Goal: Task Accomplishment & Management: Complete application form

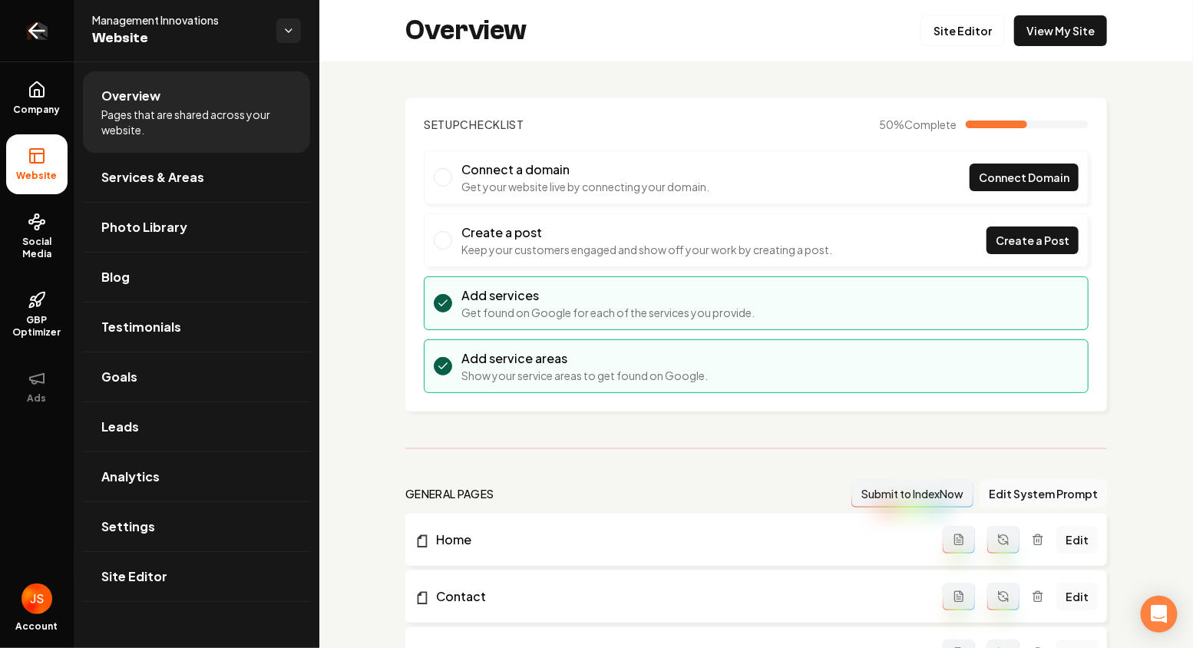
click at [51, 12] on link "Return to dashboard" at bounding box center [37, 30] width 74 height 61
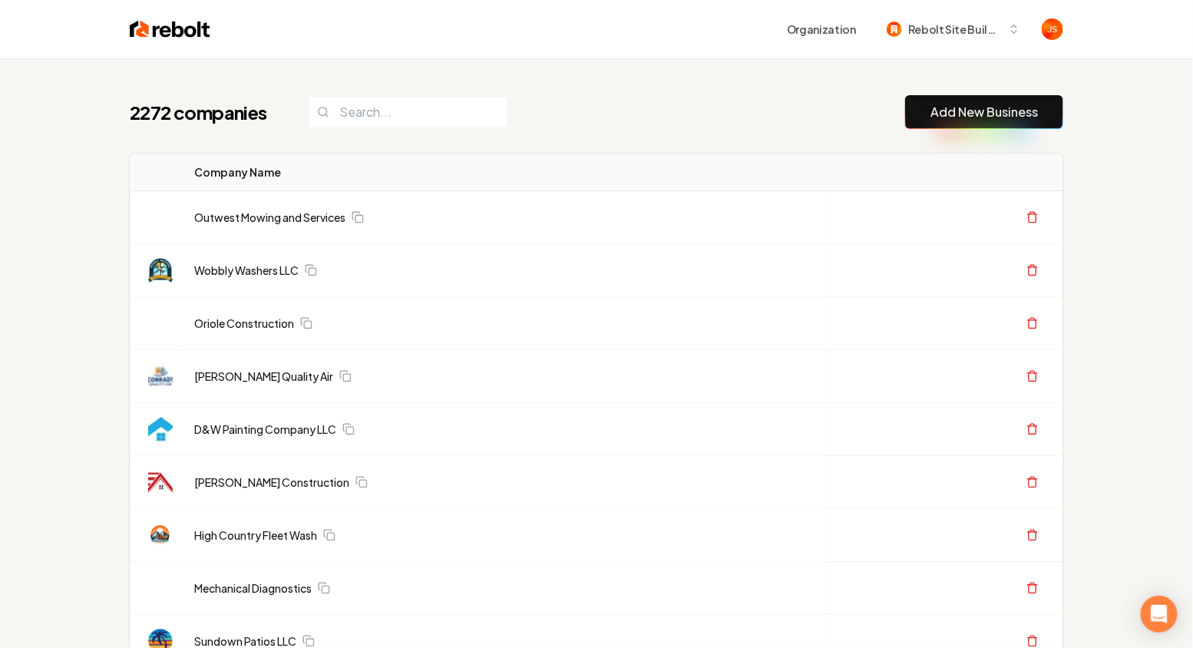
click at [383, 98] on input "search" at bounding box center [408, 112] width 200 height 32
paste input "ACF Transport Services"
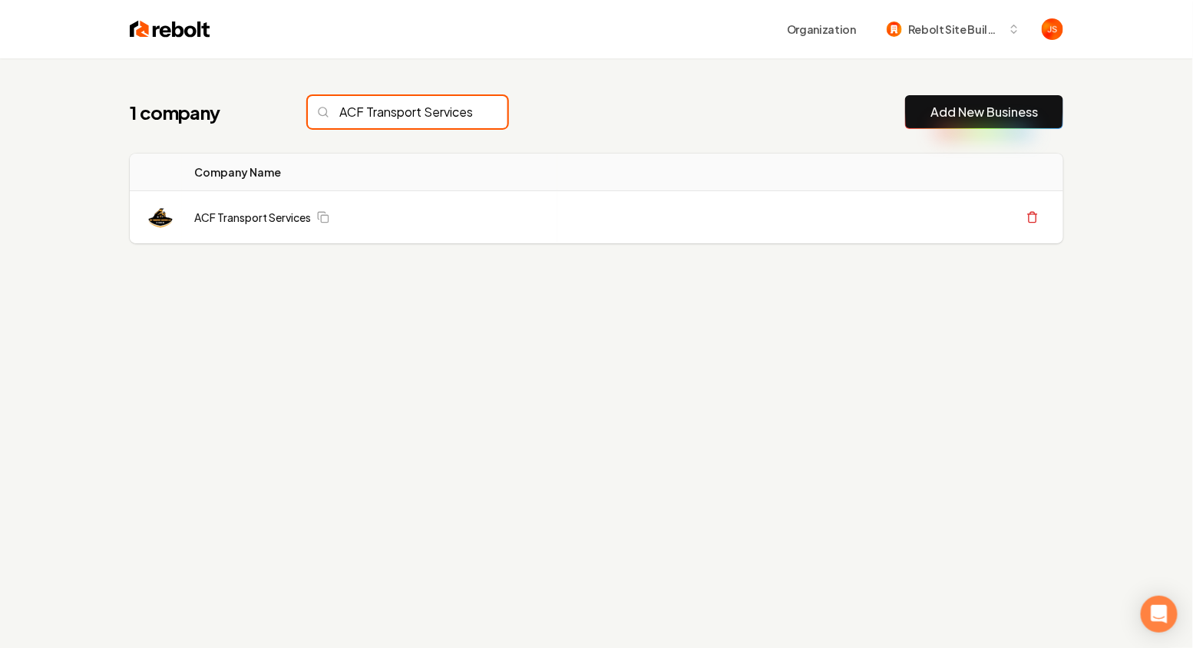
scroll to position [0, 17]
type input "ACF Transport Services"
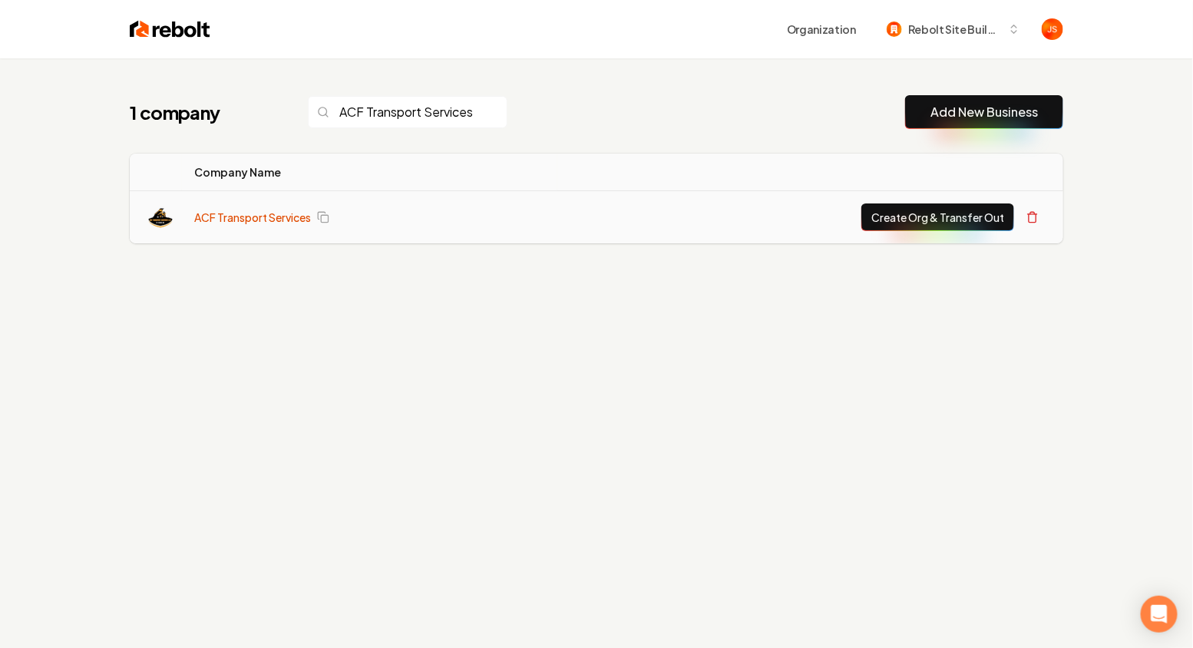
scroll to position [0, 0]
click at [258, 224] on link "ACF Transport Services" at bounding box center [252, 217] width 117 height 15
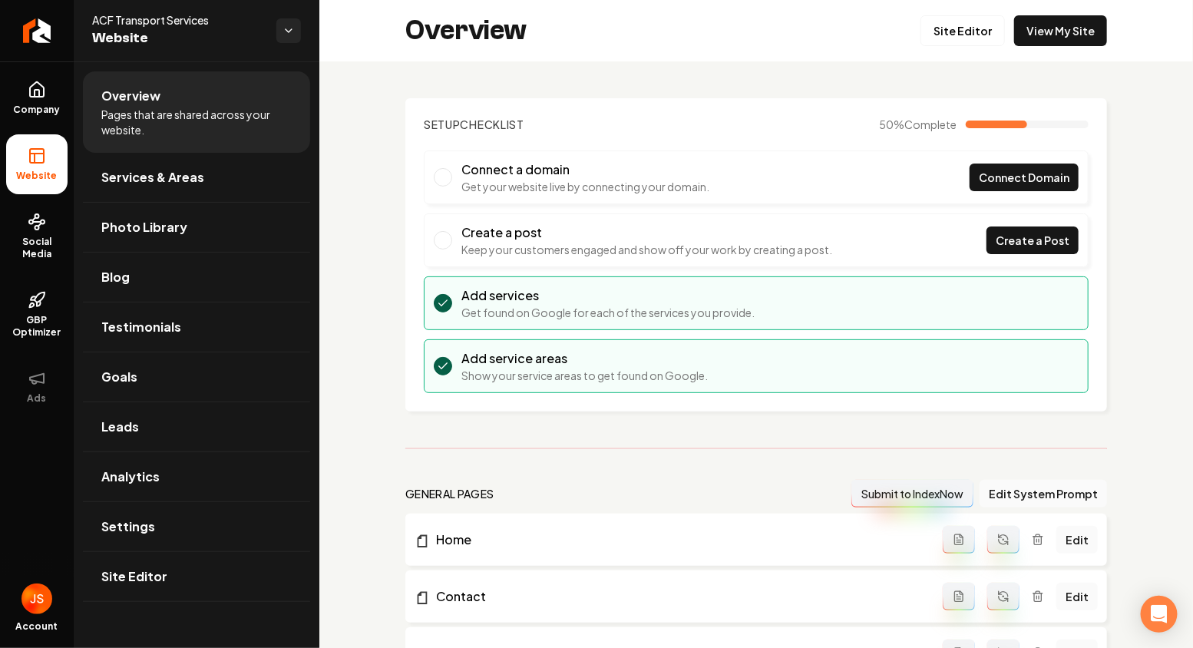
click at [71, 246] on ul "Company Website Social Media GBP Optimizer Ads" at bounding box center [37, 242] width 74 height 362
click at [38, 240] on span "Social Media" at bounding box center [36, 248] width 61 height 25
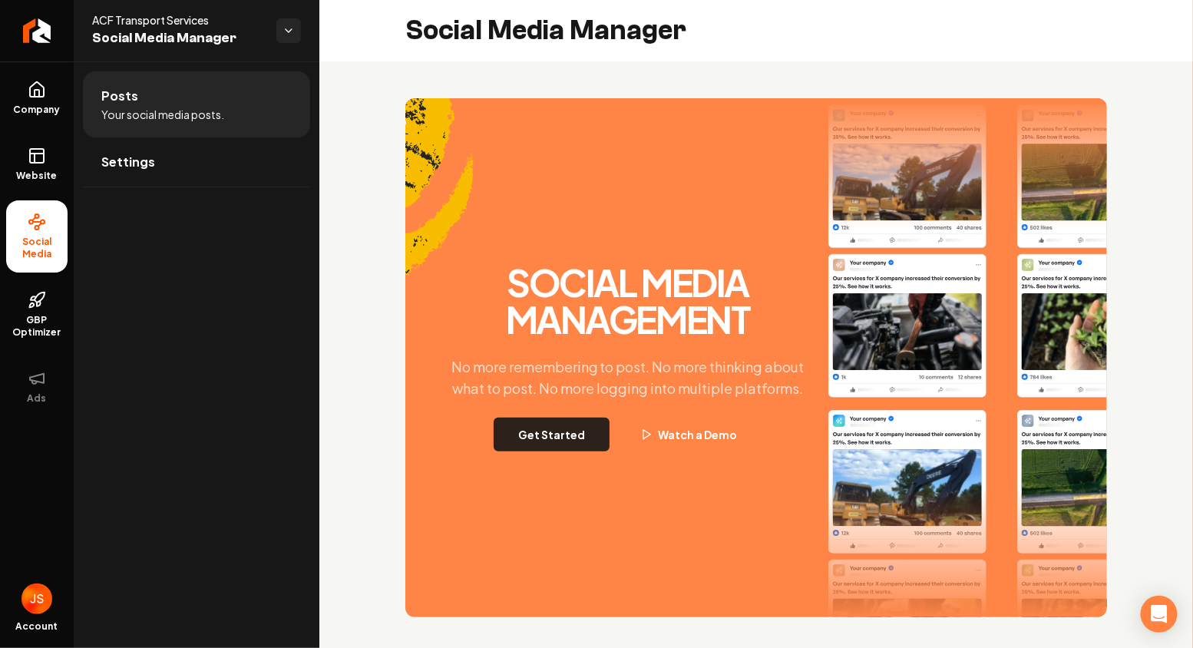
click at [508, 442] on button "Get Started" at bounding box center [552, 435] width 116 height 34
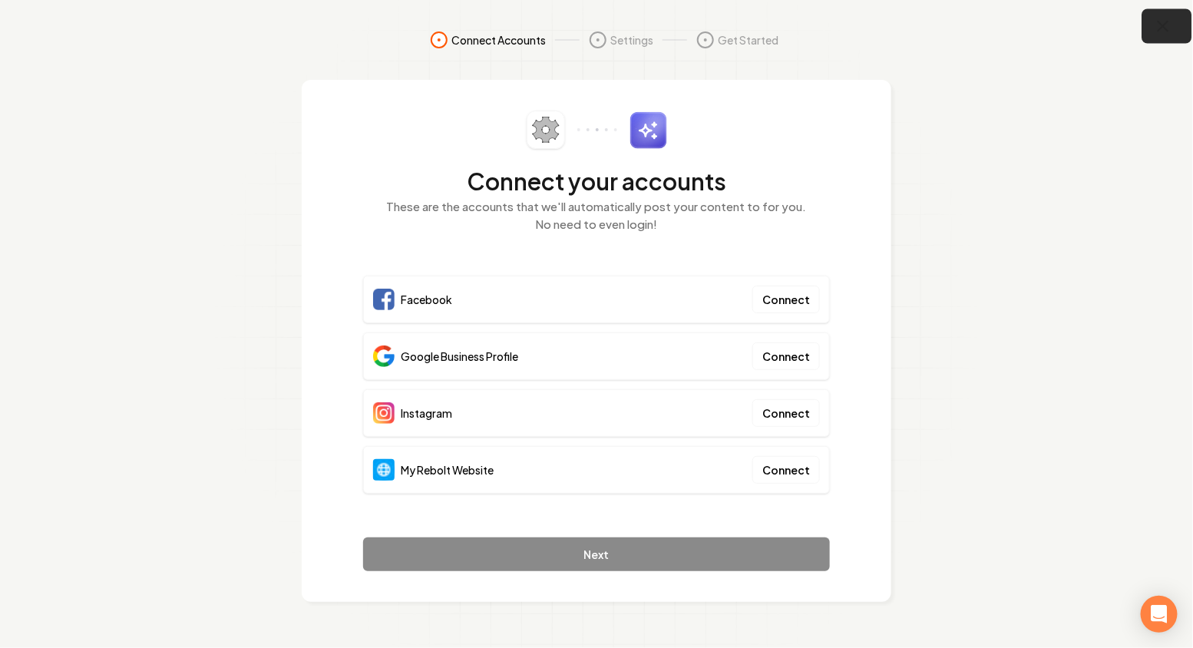
click at [1153, 19] on button "button" at bounding box center [1168, 26] width 50 height 35
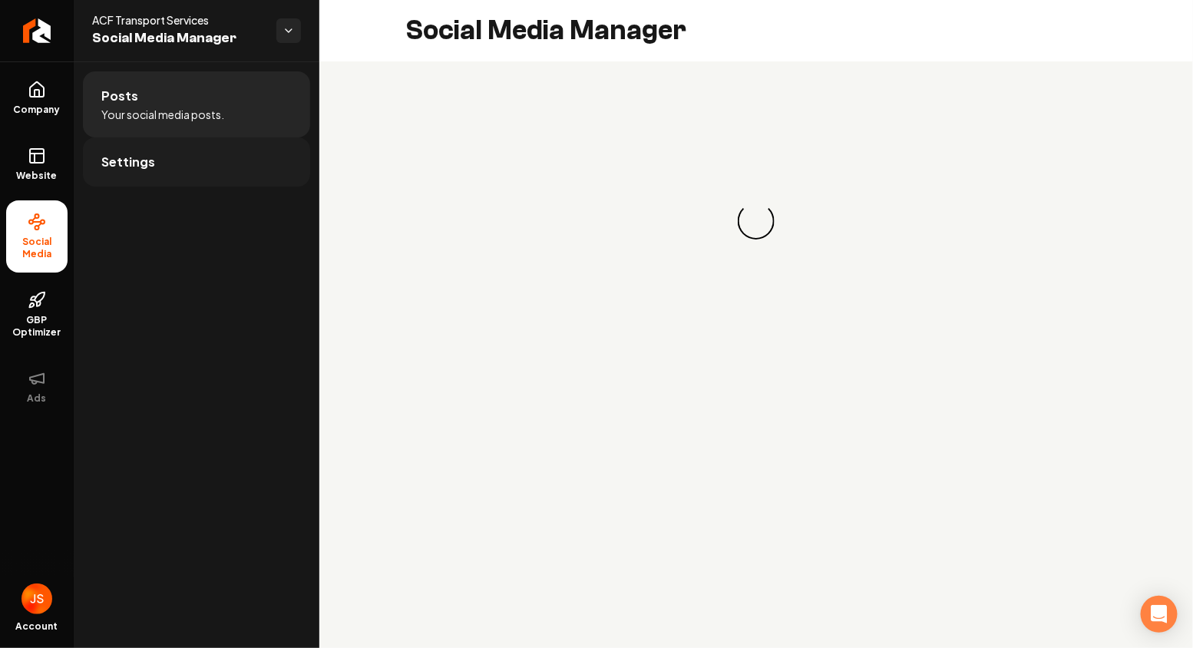
click at [227, 155] on link "Settings" at bounding box center [196, 161] width 227 height 49
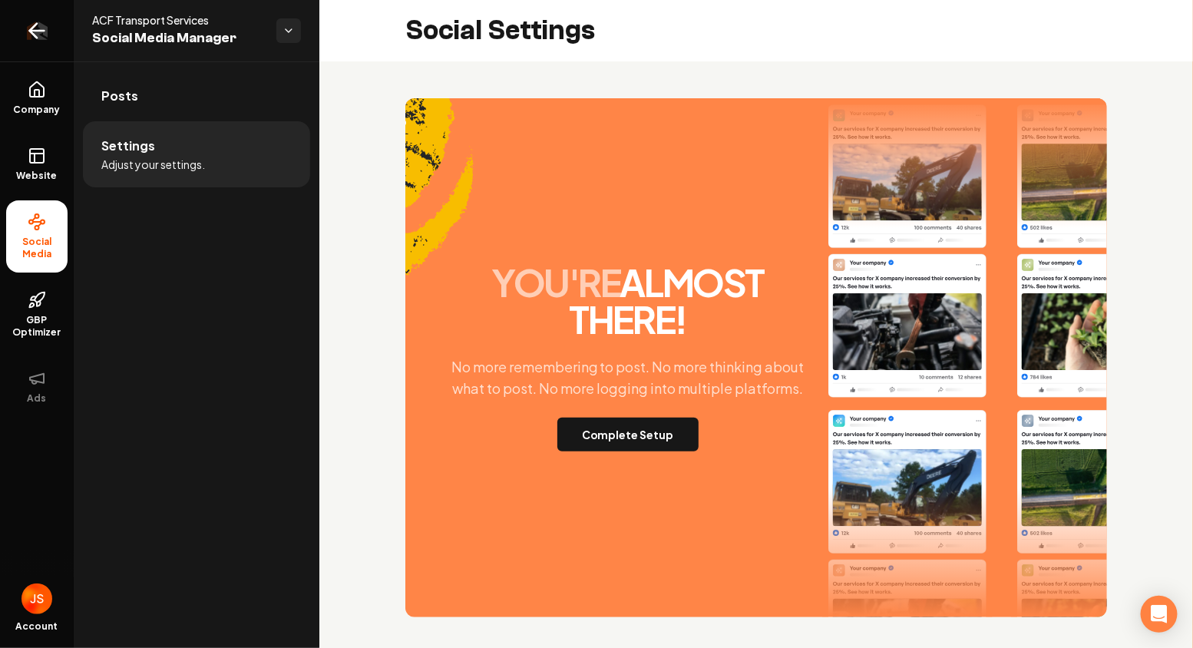
click at [51, 27] on link "Return to dashboard" at bounding box center [37, 30] width 74 height 61
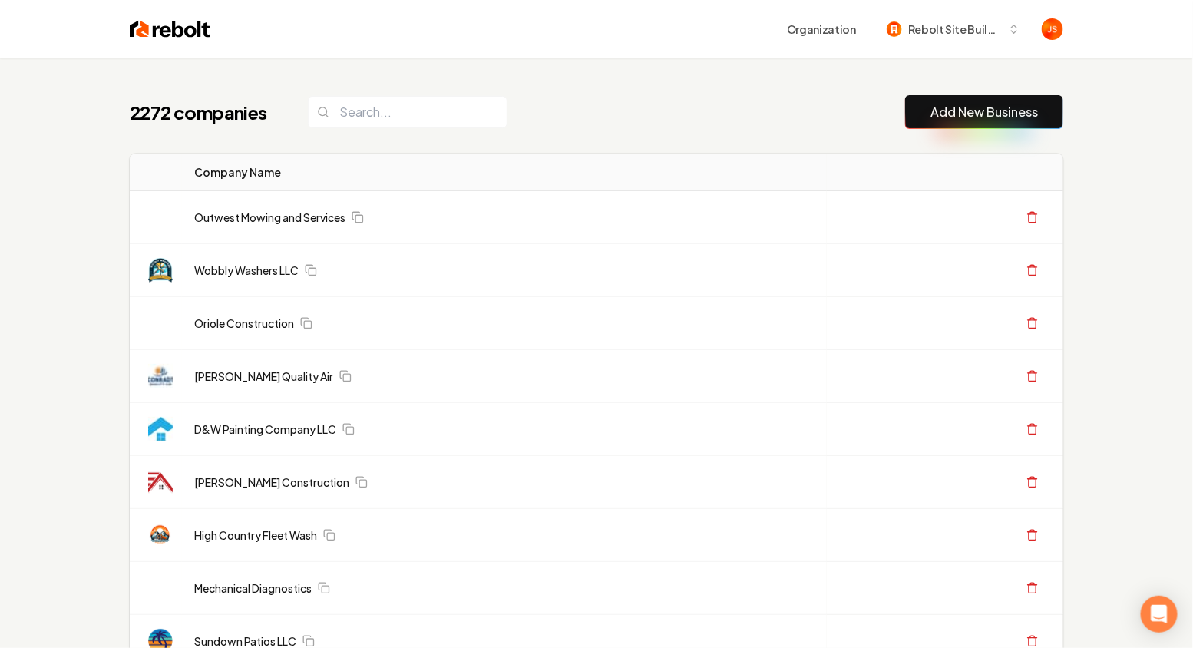
click at [400, 124] on input "search" at bounding box center [408, 112] width 200 height 32
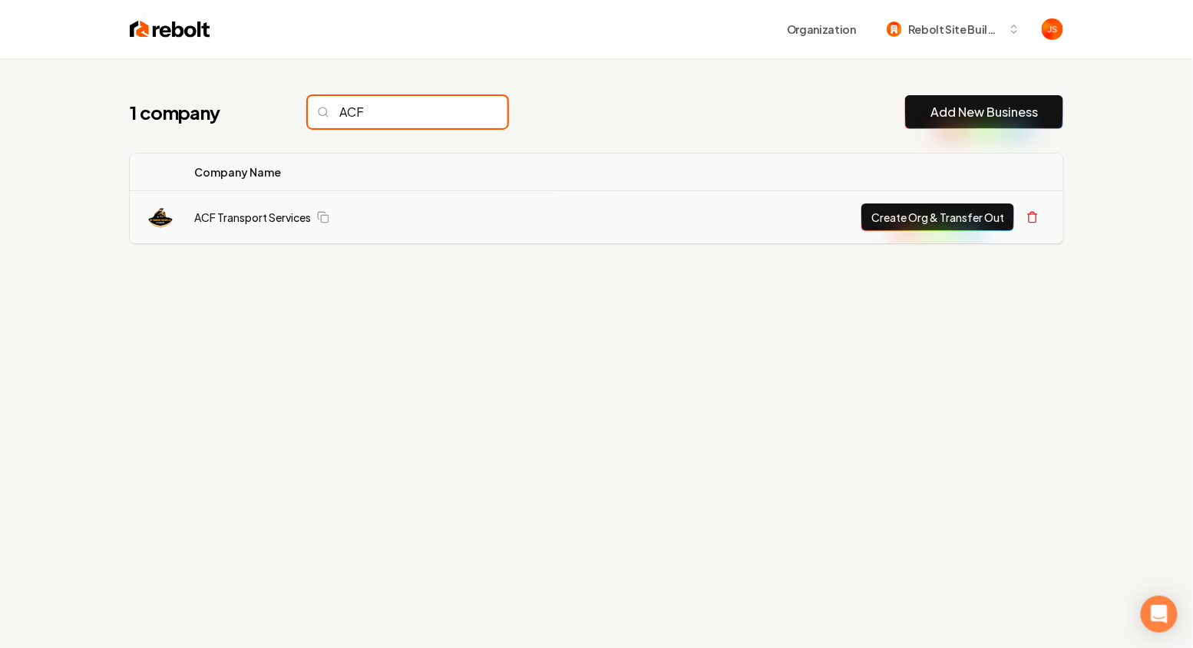
type input "ACF"
click at [882, 214] on button "Create Org & Transfer Out" at bounding box center [938, 217] width 153 height 28
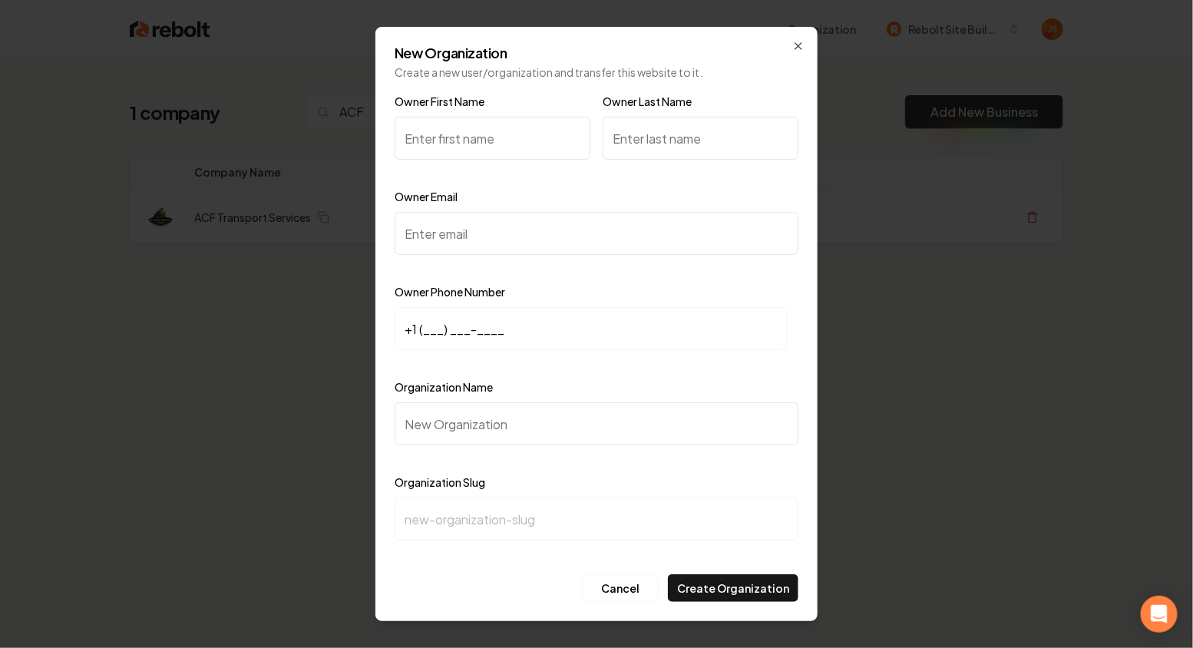
paste input "[PERSON_NAME]"
drag, startPoint x: 491, startPoint y: 141, endPoint x: 445, endPoint y: 139, distance: 46.1
click at [445, 139] on input "[PERSON_NAME]" at bounding box center [493, 138] width 196 height 43
type input "[PERSON_NAME]"
click at [640, 130] on input "Owner Last Name" at bounding box center [701, 138] width 196 height 43
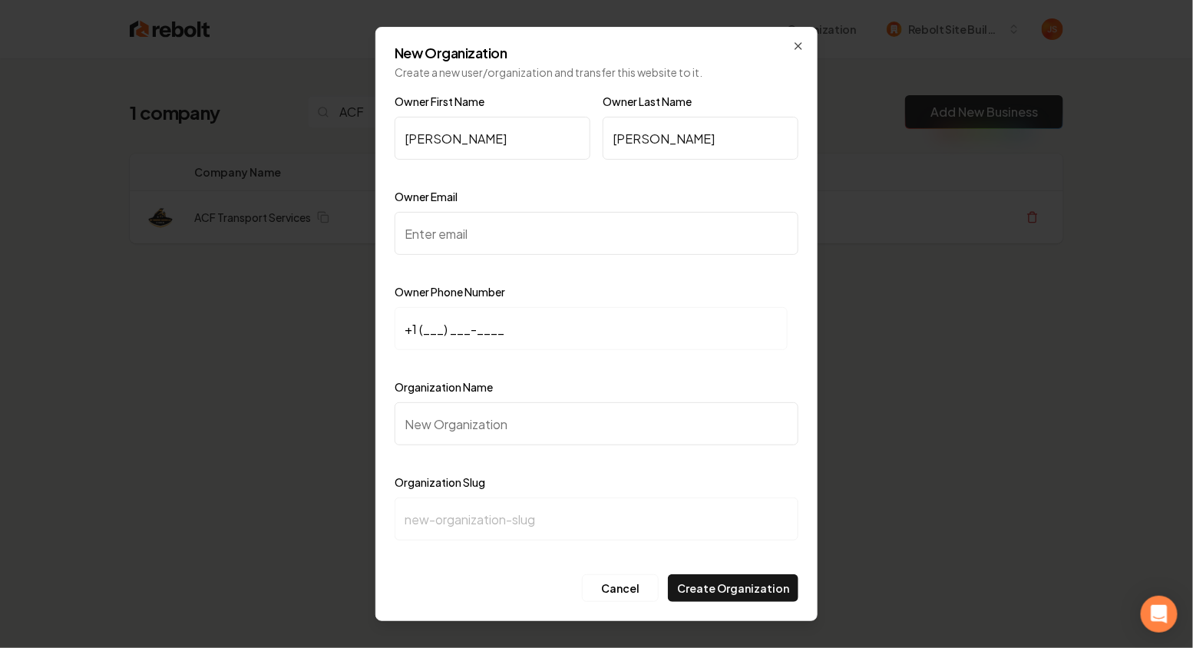
type input "[PERSON_NAME]"
click at [532, 241] on input "Owner Email" at bounding box center [597, 233] width 404 height 43
paste input "[EMAIL_ADDRESS][DOMAIN_NAME]"
type input "[EMAIL_ADDRESS][DOMAIN_NAME]"
click at [423, 319] on input "+1 (___) ___-____" at bounding box center [591, 328] width 393 height 43
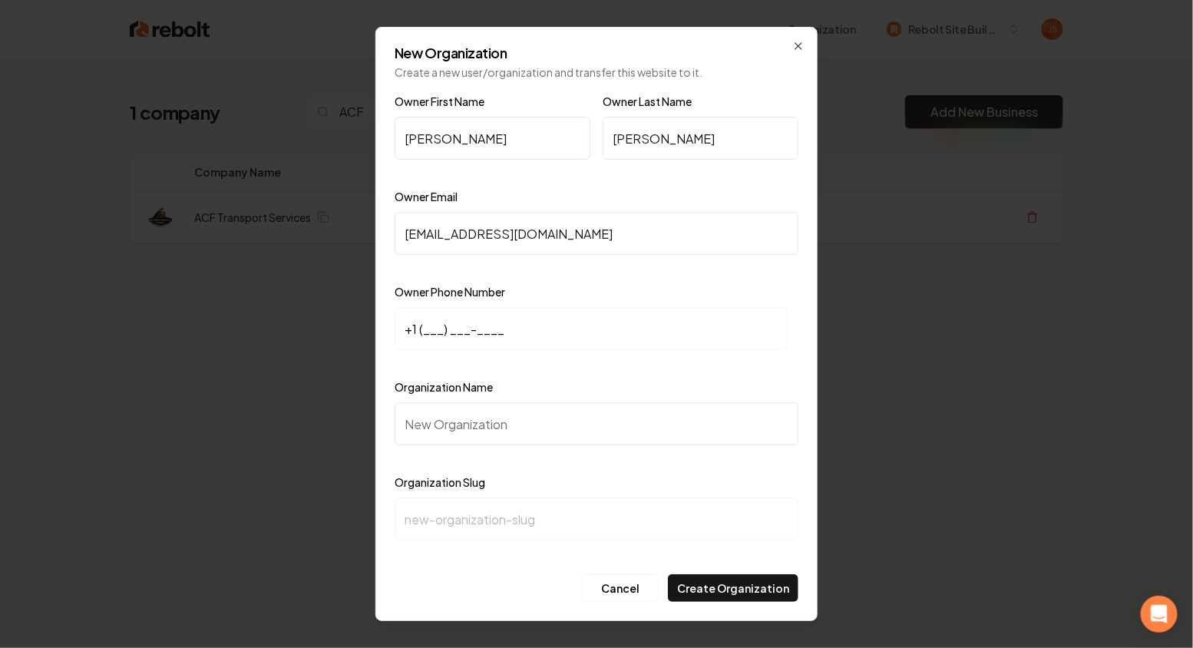
paste input "612) 963-5761"
type input "[PHONE_NUMBER]"
click at [442, 413] on input "Organization Name" at bounding box center [597, 423] width 404 height 43
type input "A"
type input "a"
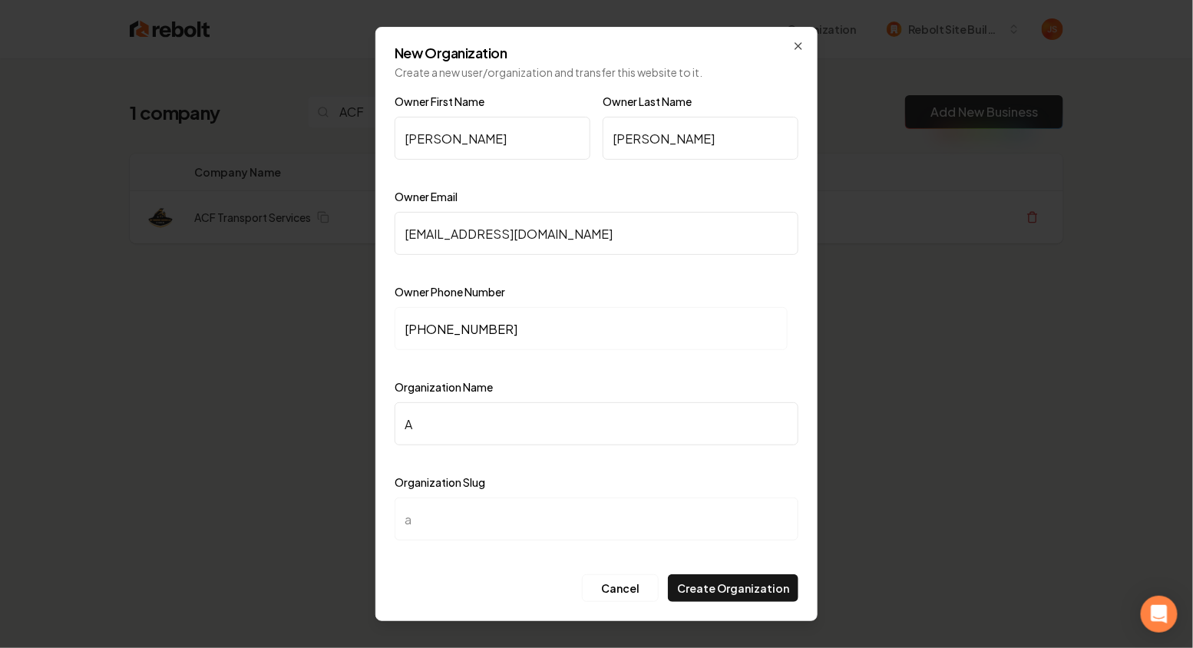
type input "AC"
type input "ac"
type input "ACF"
type input "acf"
type input "ACF T"
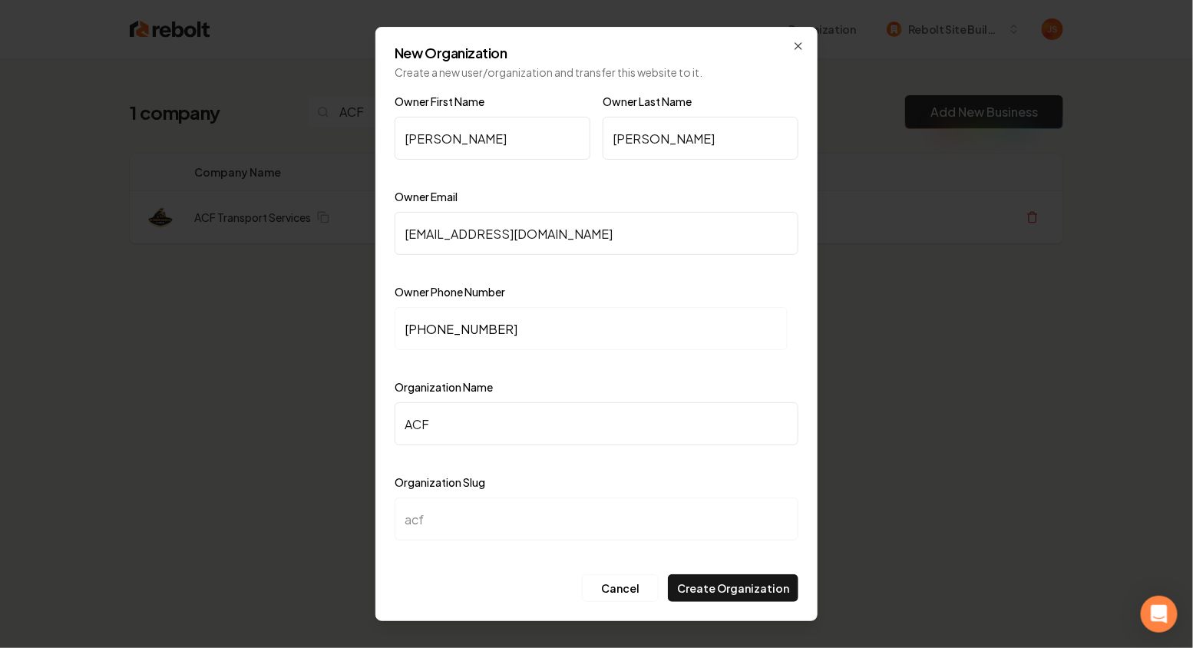
type input "acf-t"
type input "ACF Tr"
type input "acf-tr"
type input "ACF Tra"
type input "acf-tra"
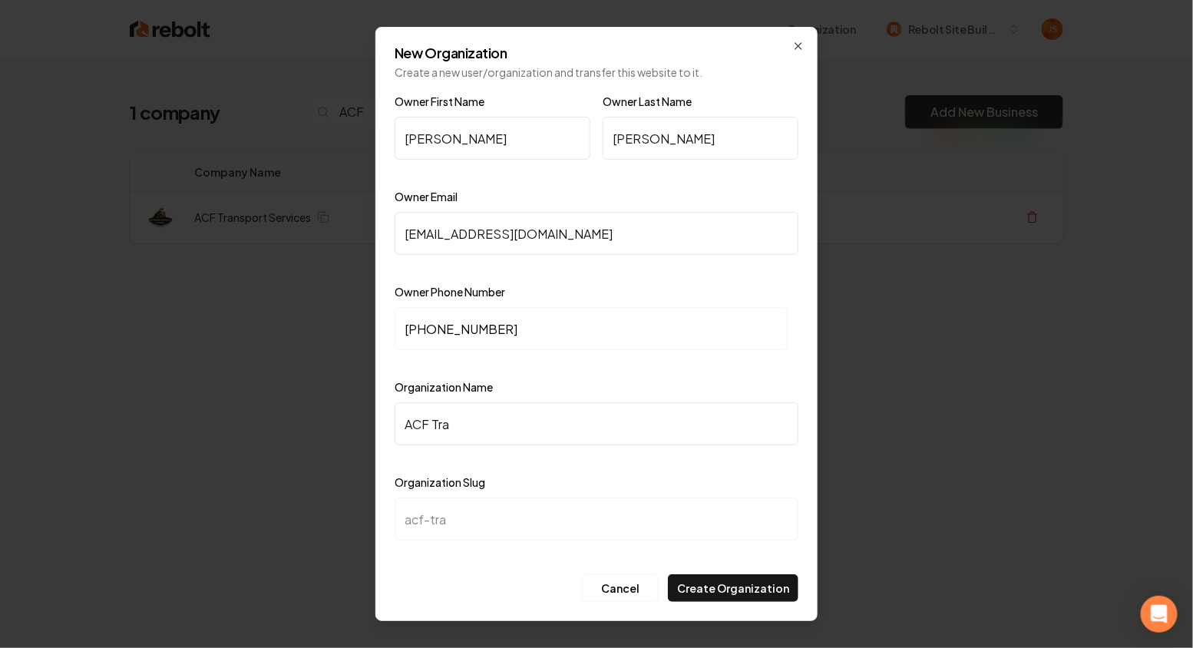
type input "ACF [PERSON_NAME]"
type input "acf-[PERSON_NAME]"
type input "ACF Trans"
type input "acf-trans"
type input "ACF Transp"
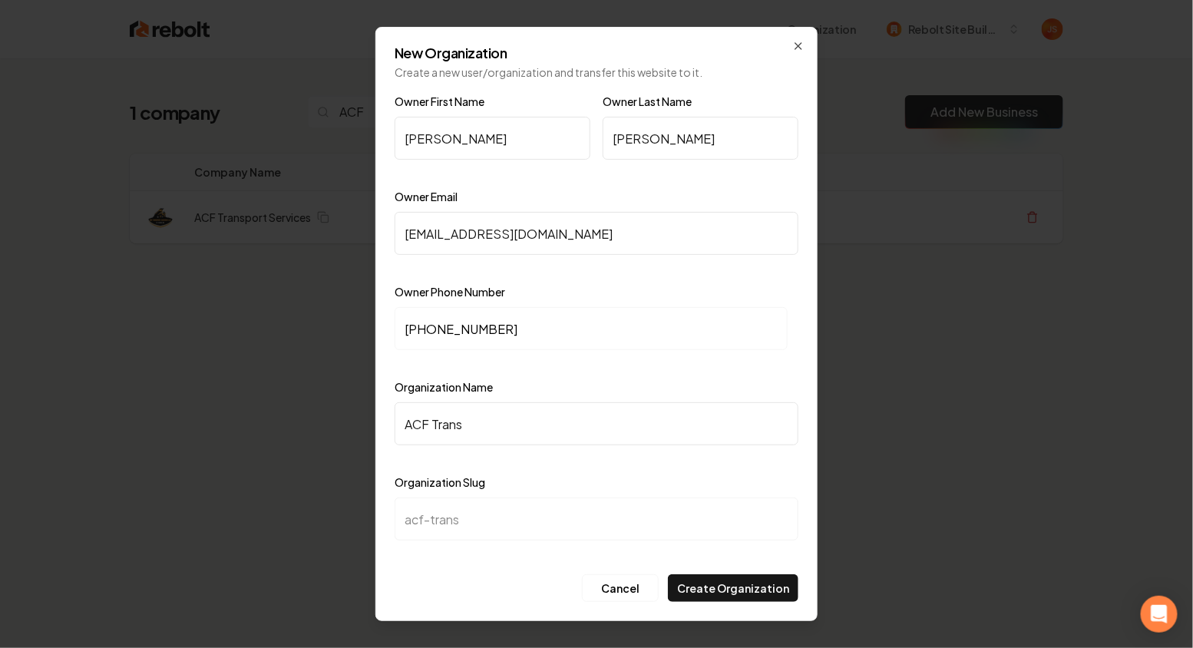
type input "acf-transp"
type input "ACF Transpo"
type input "acf-transpo"
type input "ACF Transpor"
type input "acf-transpor"
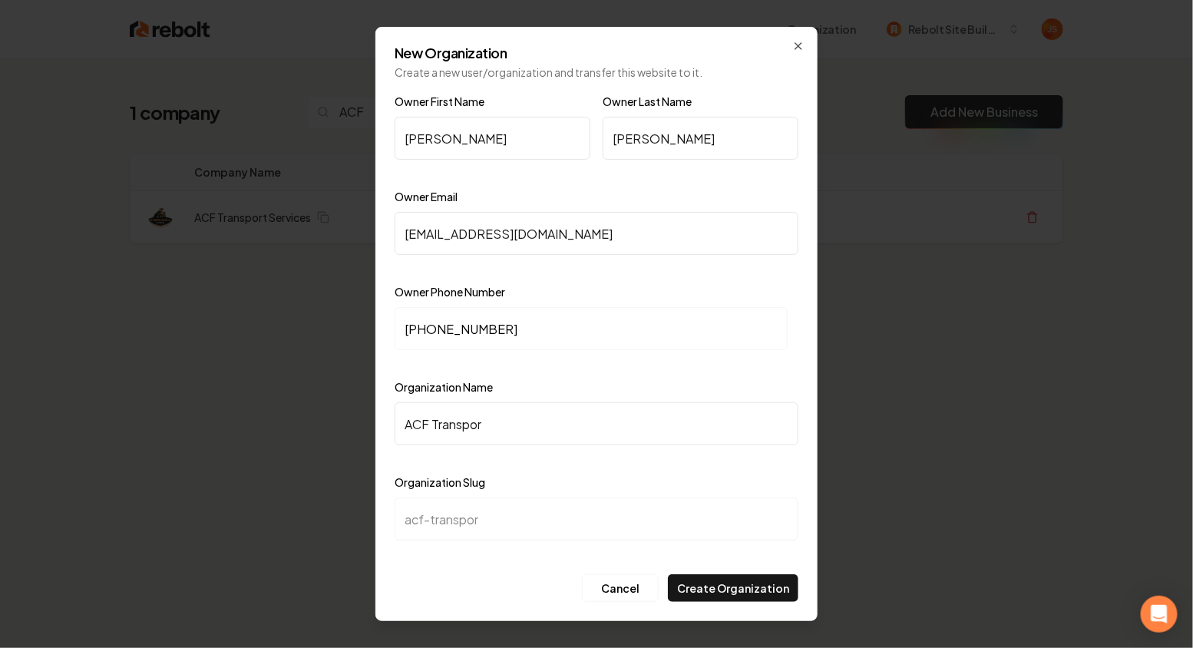
type input "ACF Transport"
type input "acf-transport"
type input "ACF Transport S"
type input "acf-transport-s"
type input "ACF Transport Se"
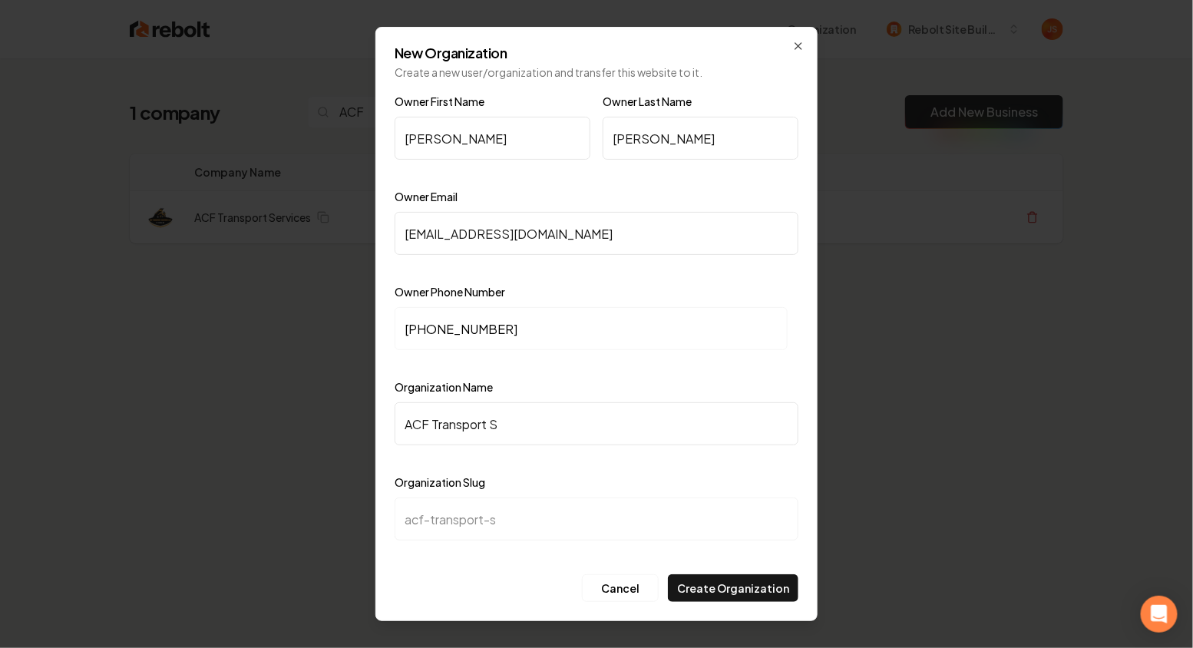
type input "acf-transport-se"
type input "ACF Transport Ser"
type input "acf-transport-ser"
type input "ACF Transport Serv"
type input "acf-transport-serv"
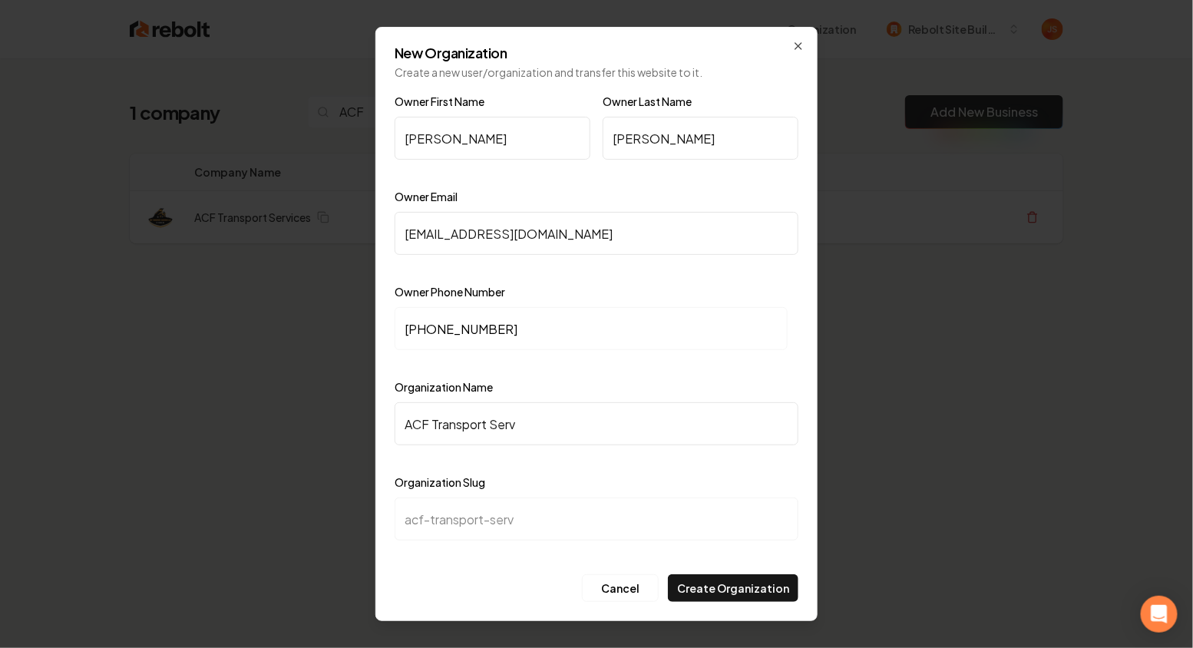
type input "ACF Transport Servi"
type input "acf-transport-servi"
type input "ACF Transport Servic"
type input "acf-transport-servic"
type input "ACF Transport Service"
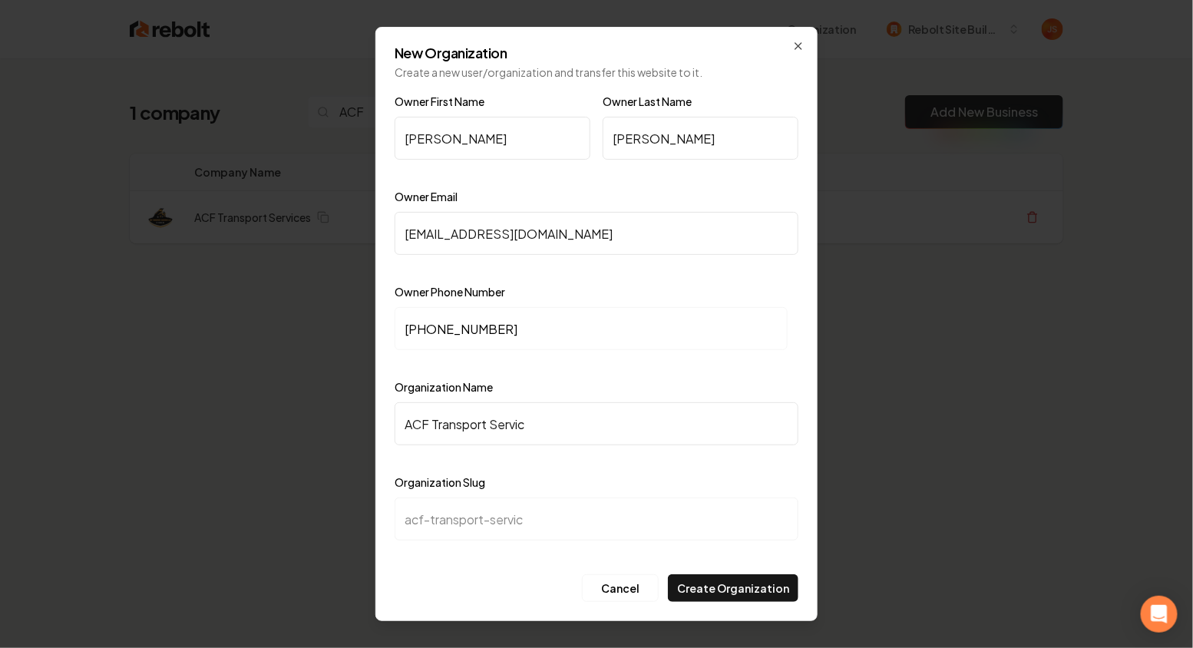
type input "acf-transport-service"
type input "ACF Transport Services"
type input "acf-transport-services"
type input "ACF Transport Services"
click at [713, 577] on button "Create Organization" at bounding box center [733, 588] width 131 height 28
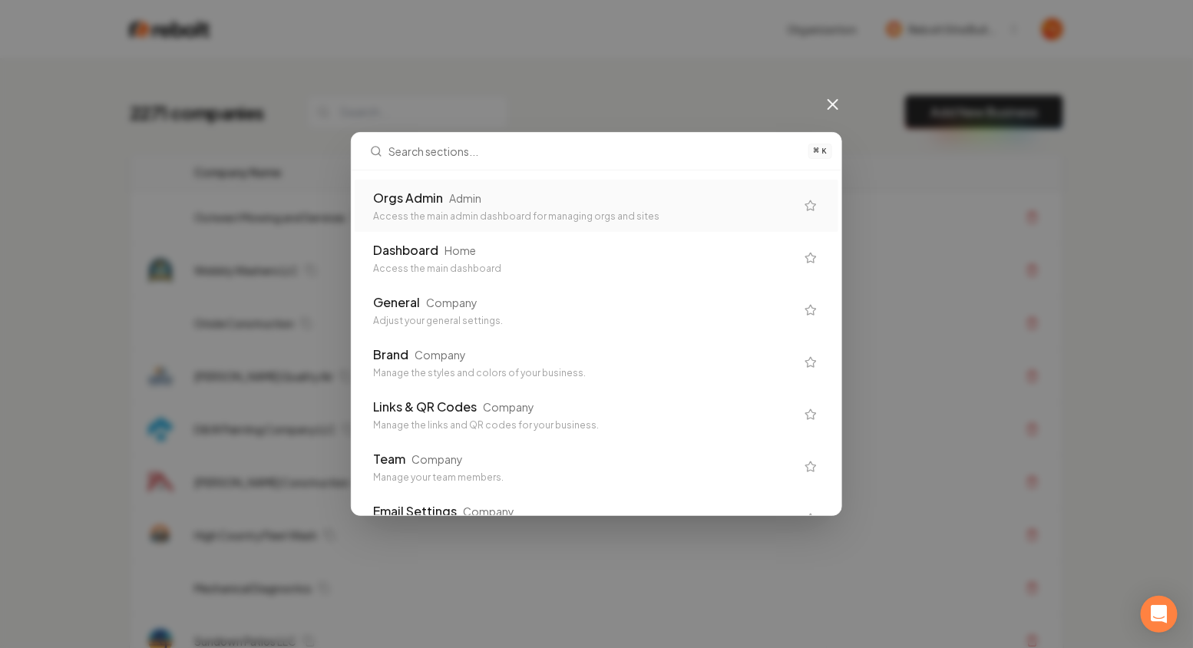
click at [513, 201] on div "Orgs Admin Admin" at bounding box center [584, 198] width 422 height 18
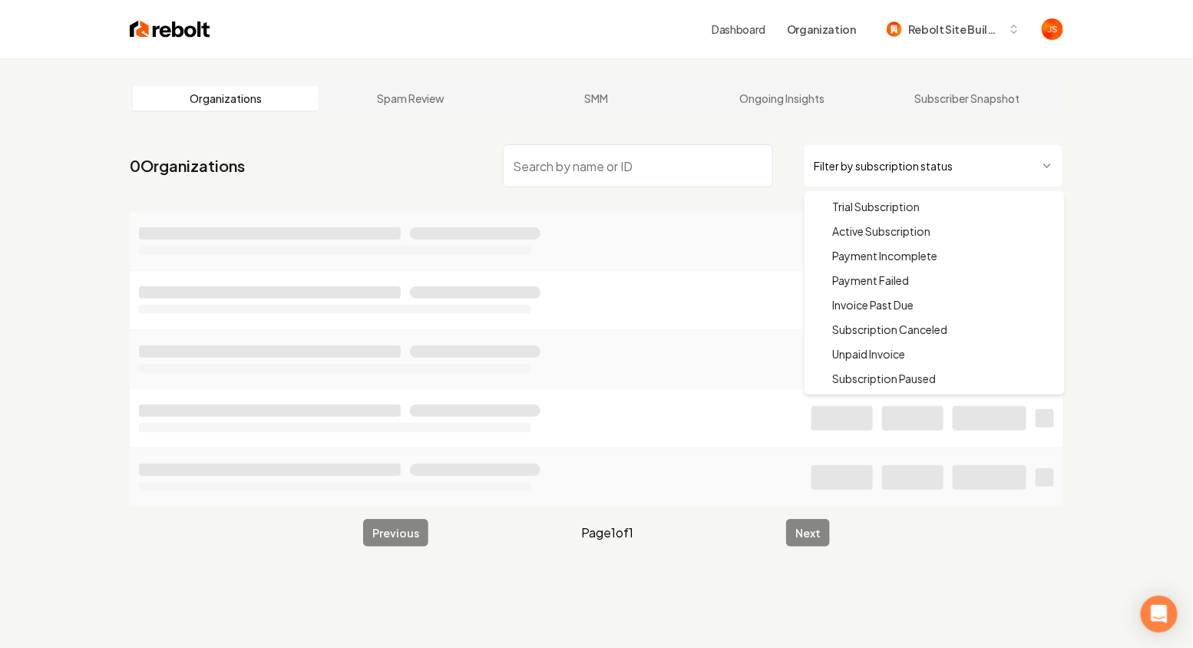
click at [846, 154] on html "Dashboard Organization Rebolt Site Builder Organizations Spam Review SMM Ongoin…" at bounding box center [596, 324] width 1193 height 648
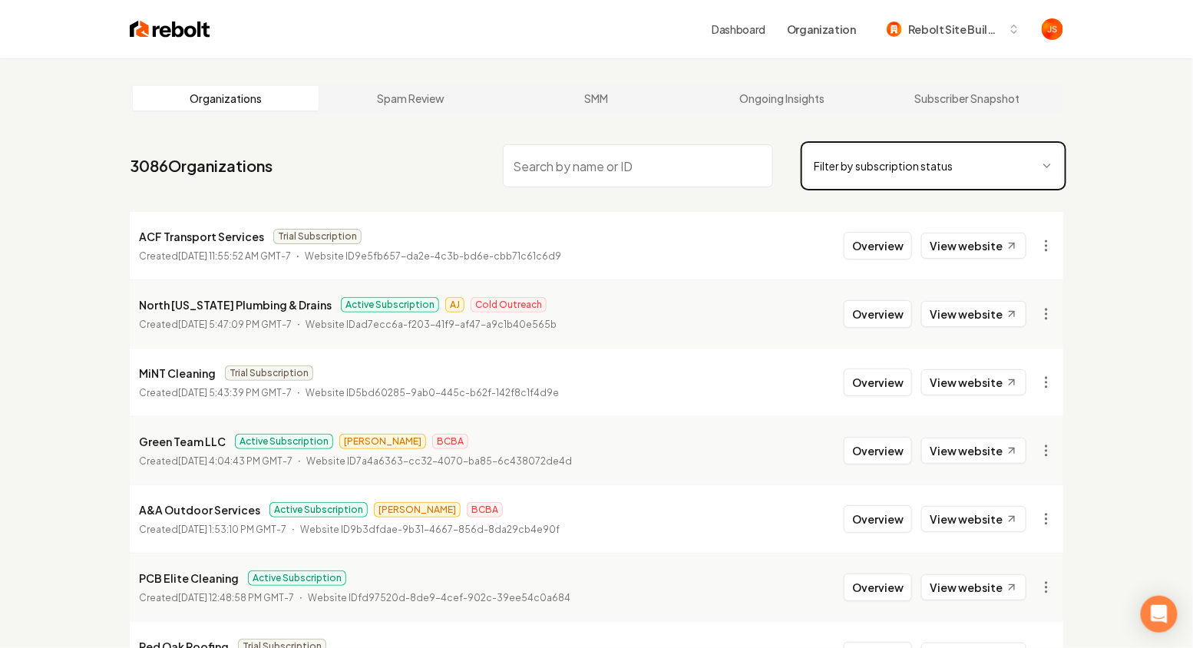
click at [682, 260] on html "Dashboard Organization Rebolt Site Builder Organizations Spam Review SMM Ongoin…" at bounding box center [596, 324] width 1193 height 648
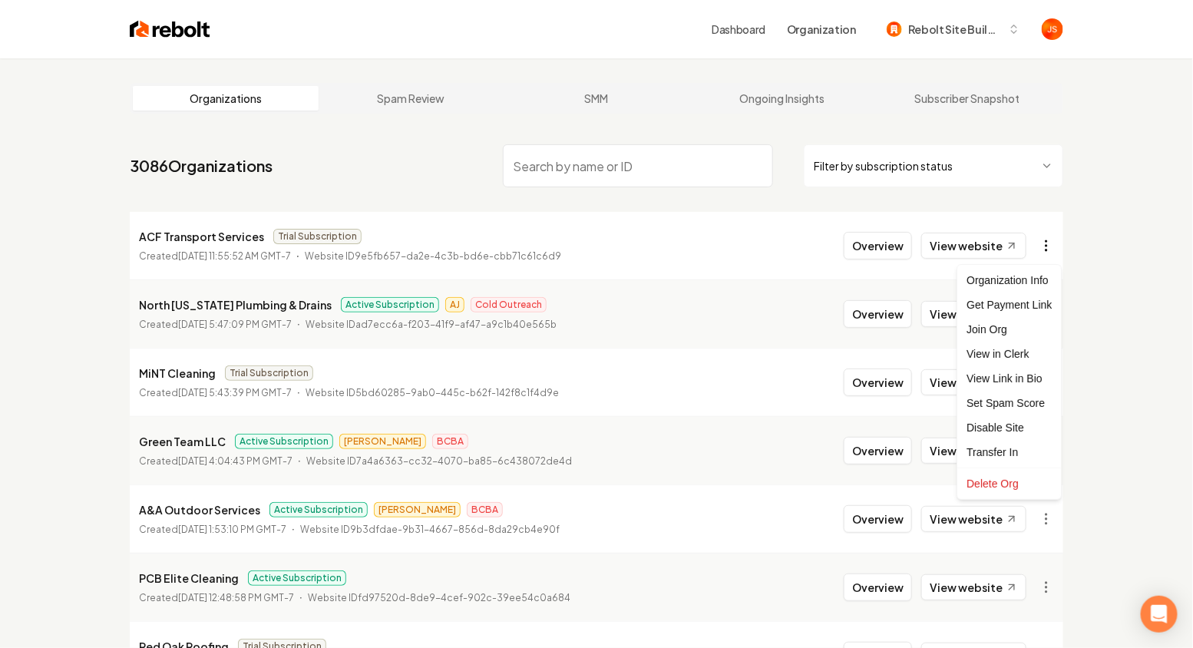
click at [1054, 250] on html "Dashboard Organization Rebolt Site Builder Organizations Spam Review SMM Ongoin…" at bounding box center [596, 324] width 1193 height 648
click at [1004, 303] on div "Get Payment Link" at bounding box center [1010, 305] width 98 height 25
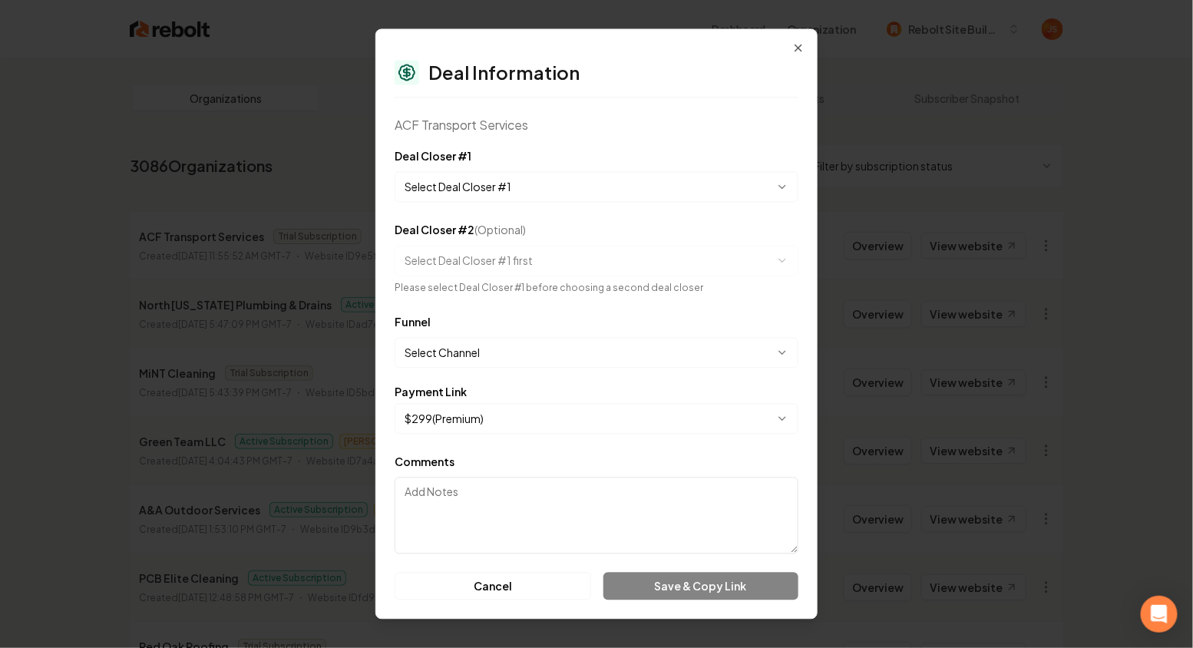
click at [528, 179] on body "Dashboard Organization Rebolt Site Builder Organizations Spam Review SMM Ongoin…" at bounding box center [596, 324] width 1193 height 648
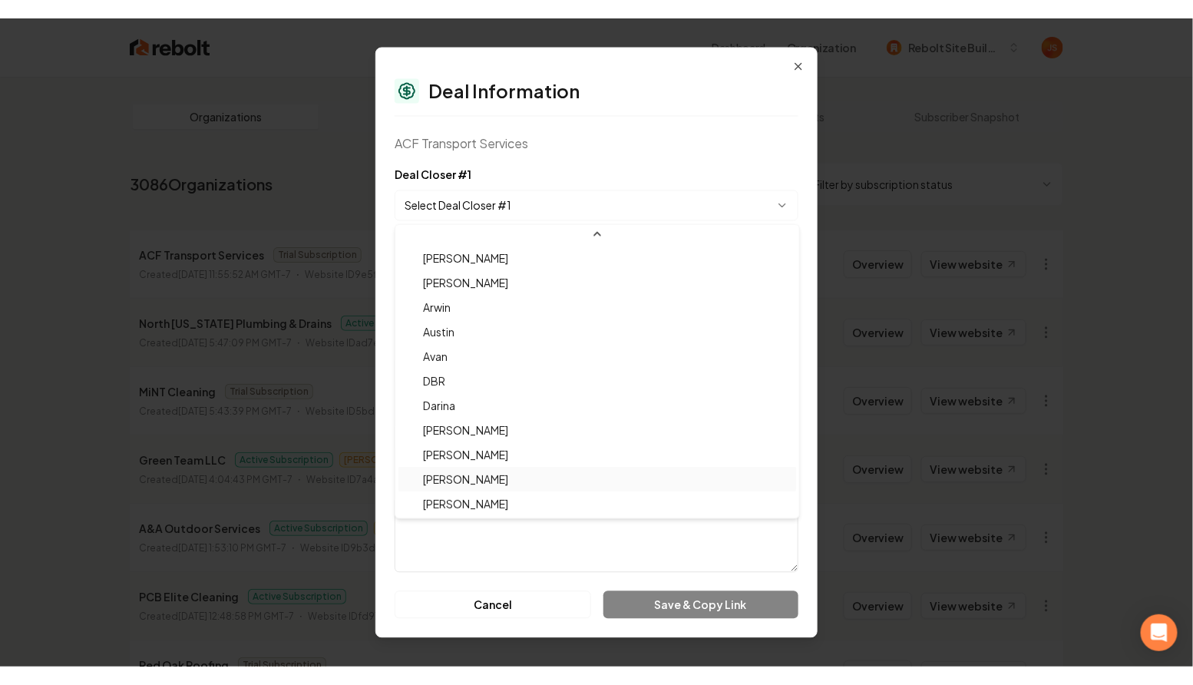
scroll to position [50, 0]
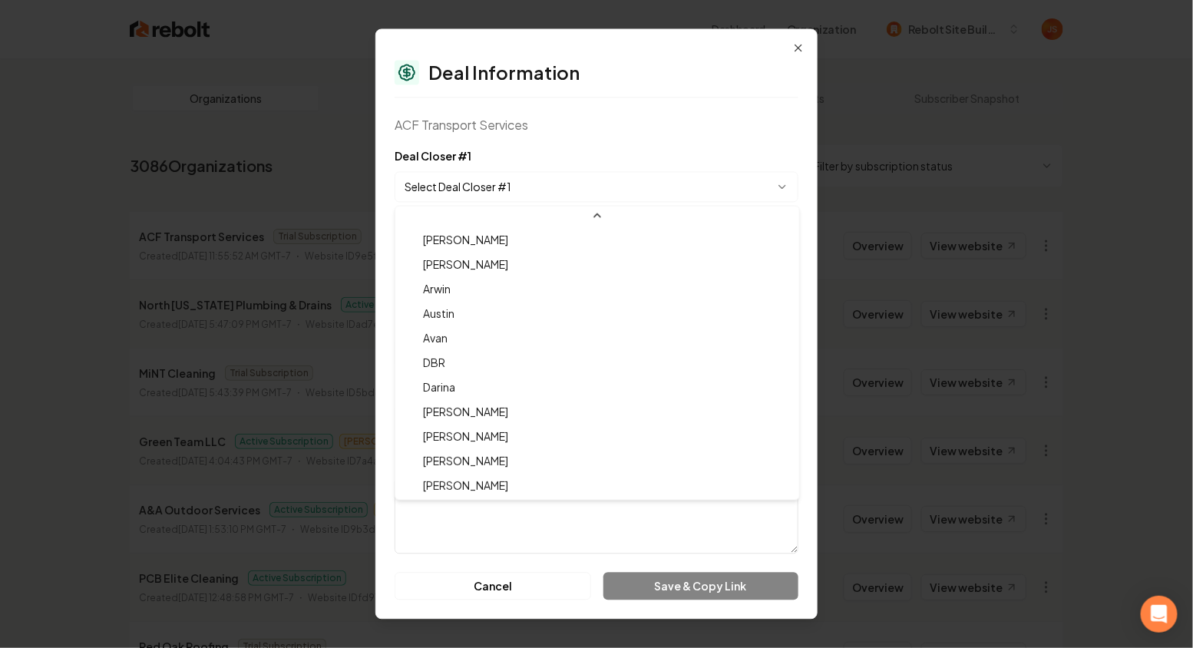
select select "**********"
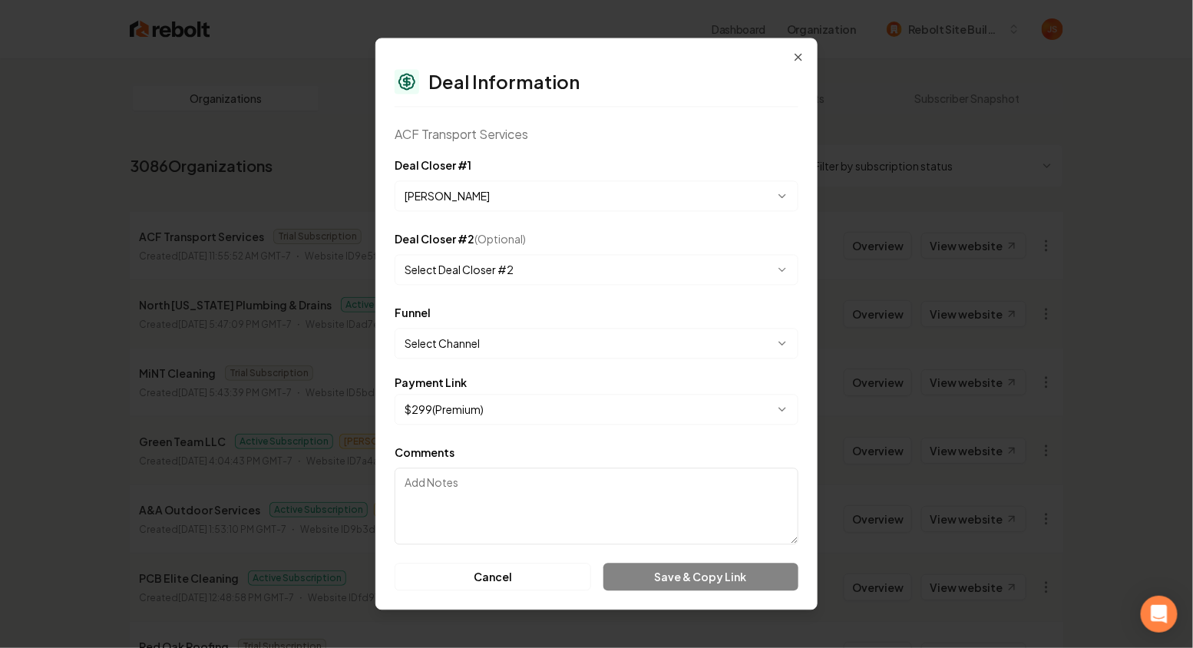
click at [475, 345] on body "Dashboard Organization Rebolt Site Builder Organizations Spam Review SMM Ongoin…" at bounding box center [596, 324] width 1193 height 648
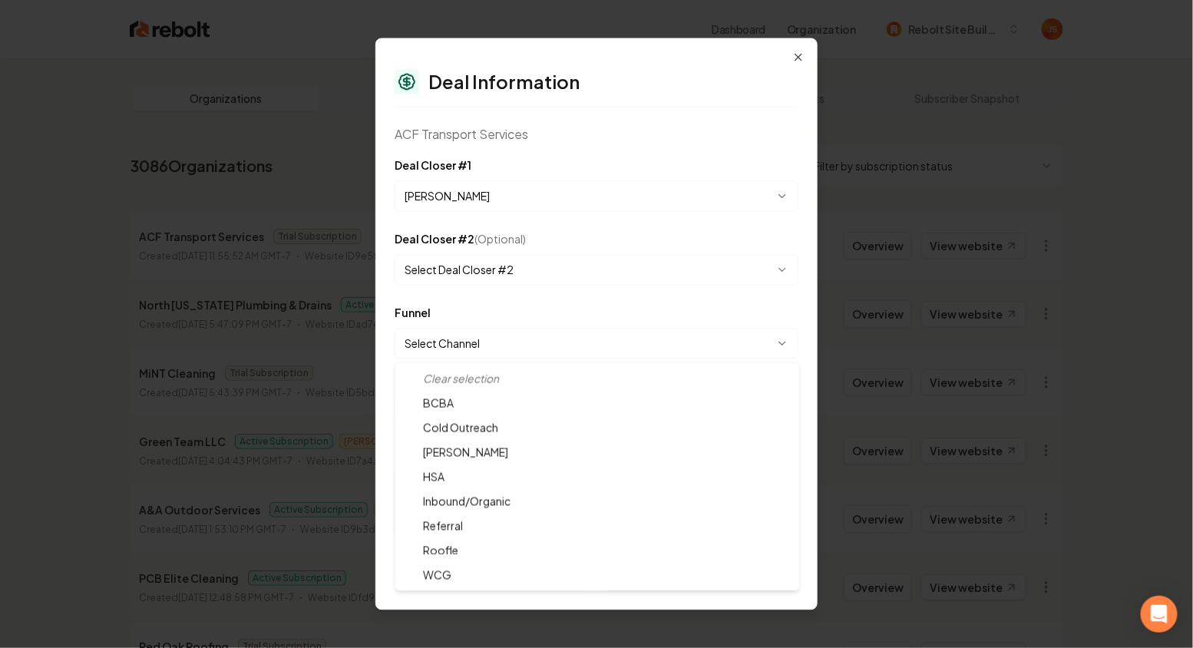
select select "**********"
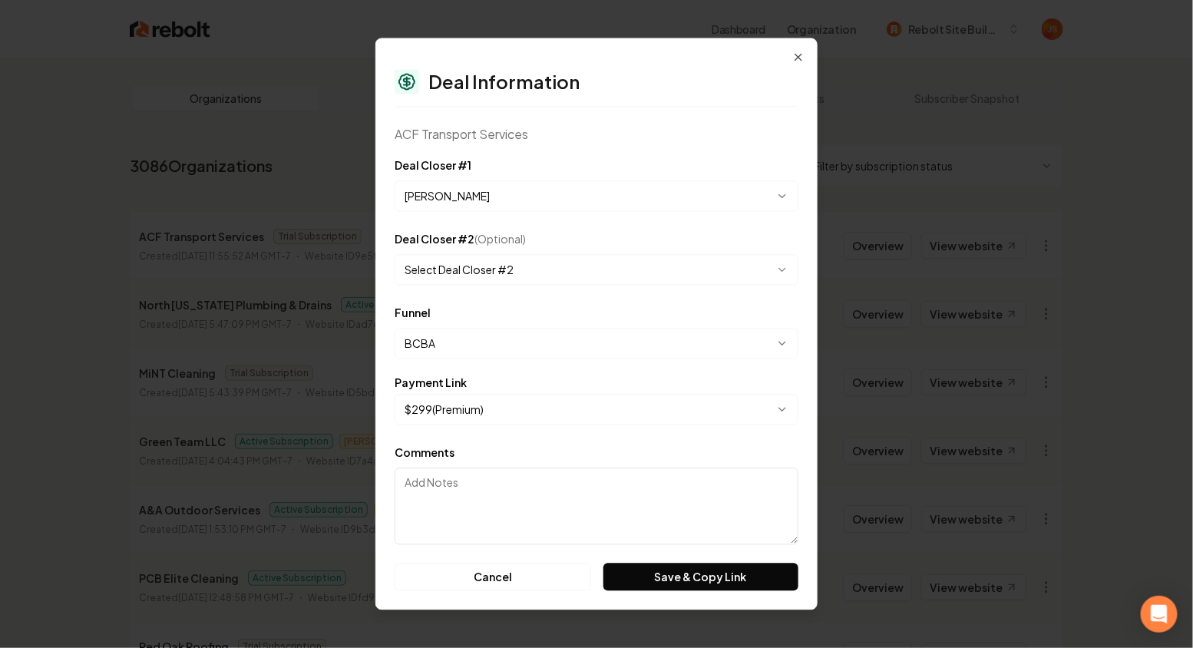
click at [439, 415] on body "Dashboard Organization Rebolt Site Builder Organizations Spam Review SMM Ongoin…" at bounding box center [596, 324] width 1193 height 648
click at [667, 586] on button "Save & Copy Link" at bounding box center [701, 578] width 195 height 28
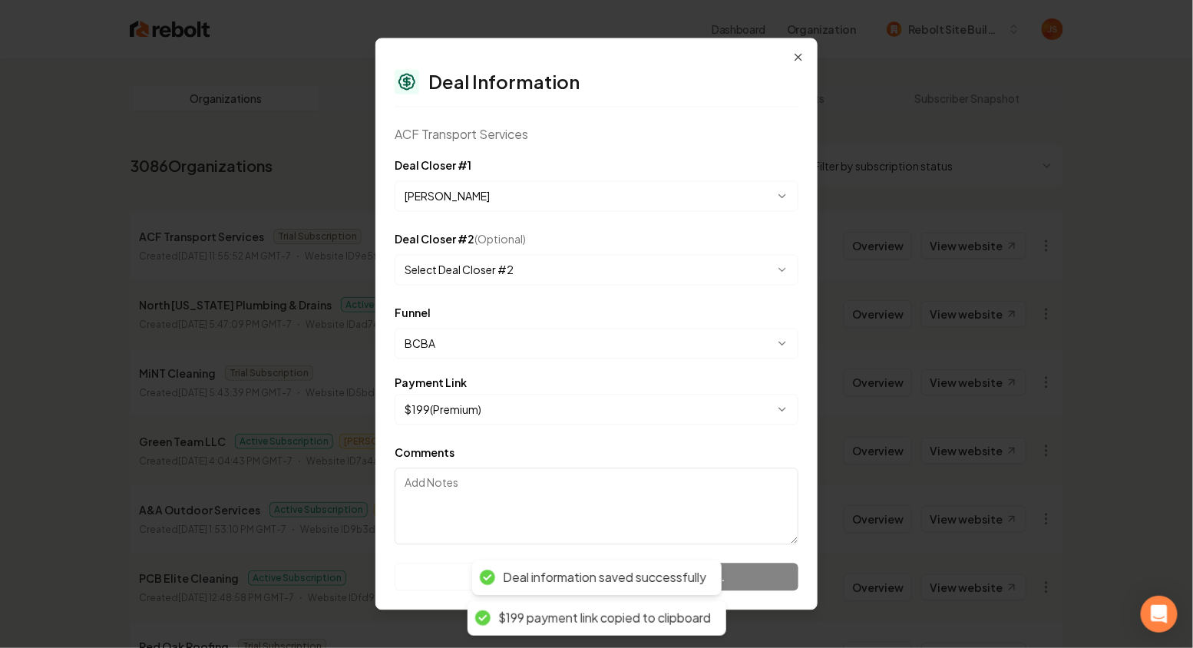
select select "**********"
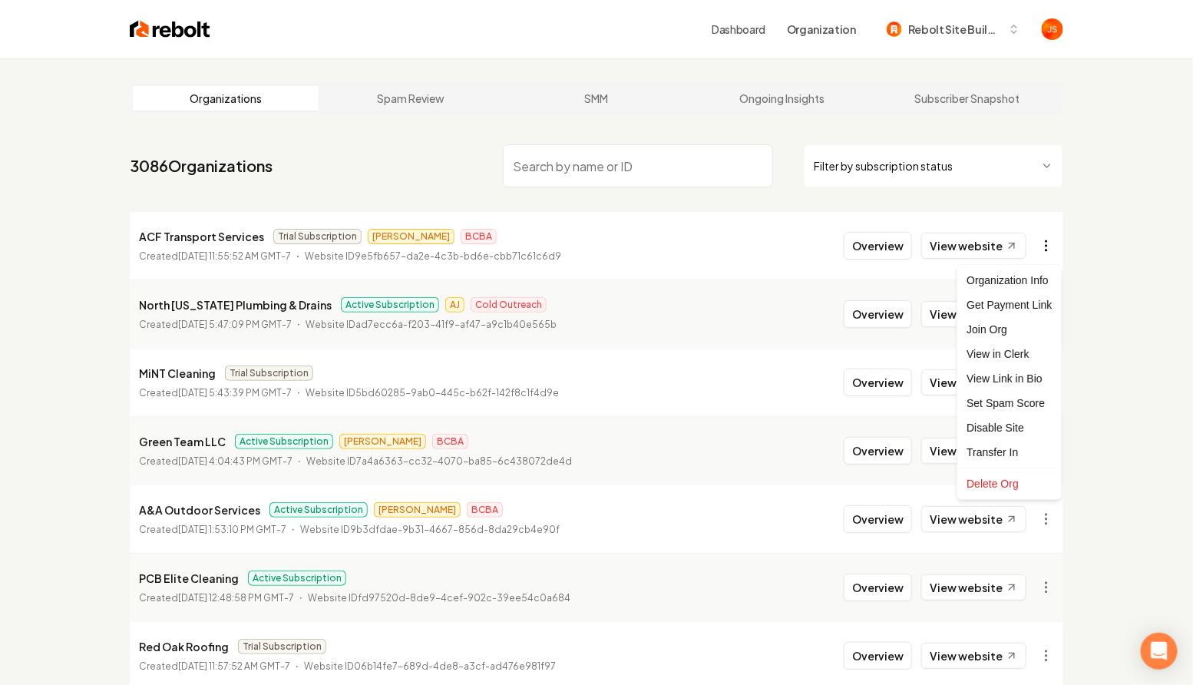
click at [1051, 244] on html "Dashboard Organization Rebolt Site Builder Organizations Spam Review SMM Ongoin…" at bounding box center [596, 342] width 1193 height 685
click at [1016, 305] on div "Get Payment Link" at bounding box center [1010, 305] width 98 height 25
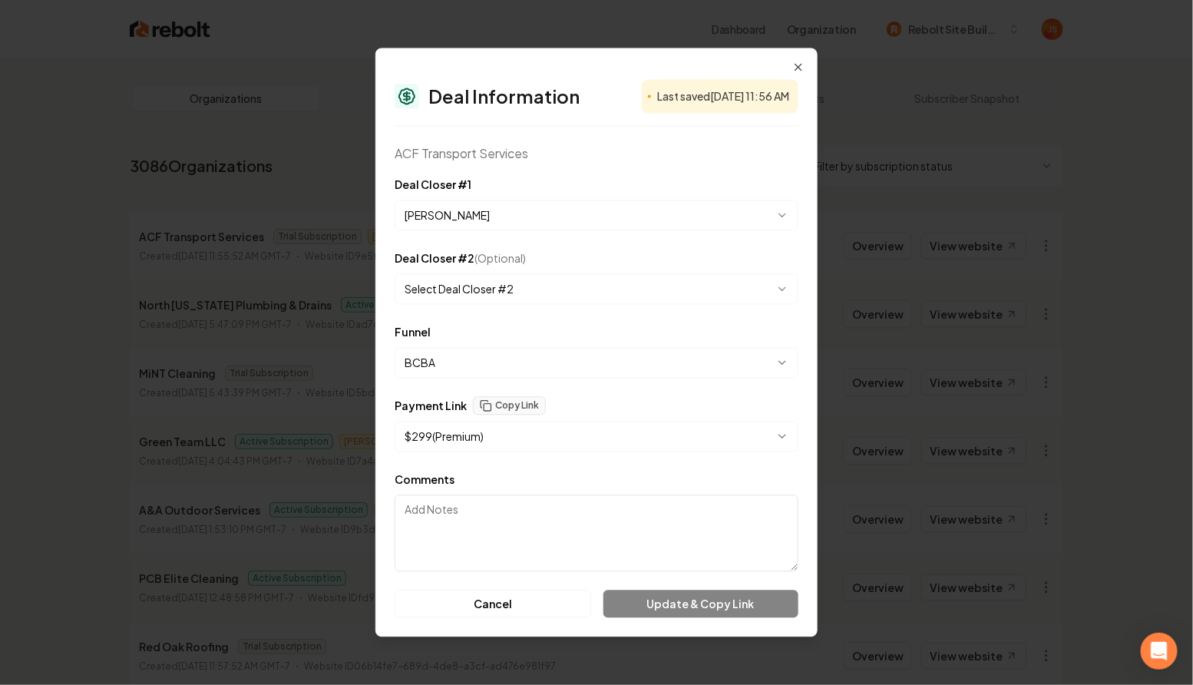
click at [488, 441] on body "Dashboard Organization Rebolt Site Builder Organizations Spam Review SMM Ongoin…" at bounding box center [596, 342] width 1193 height 685
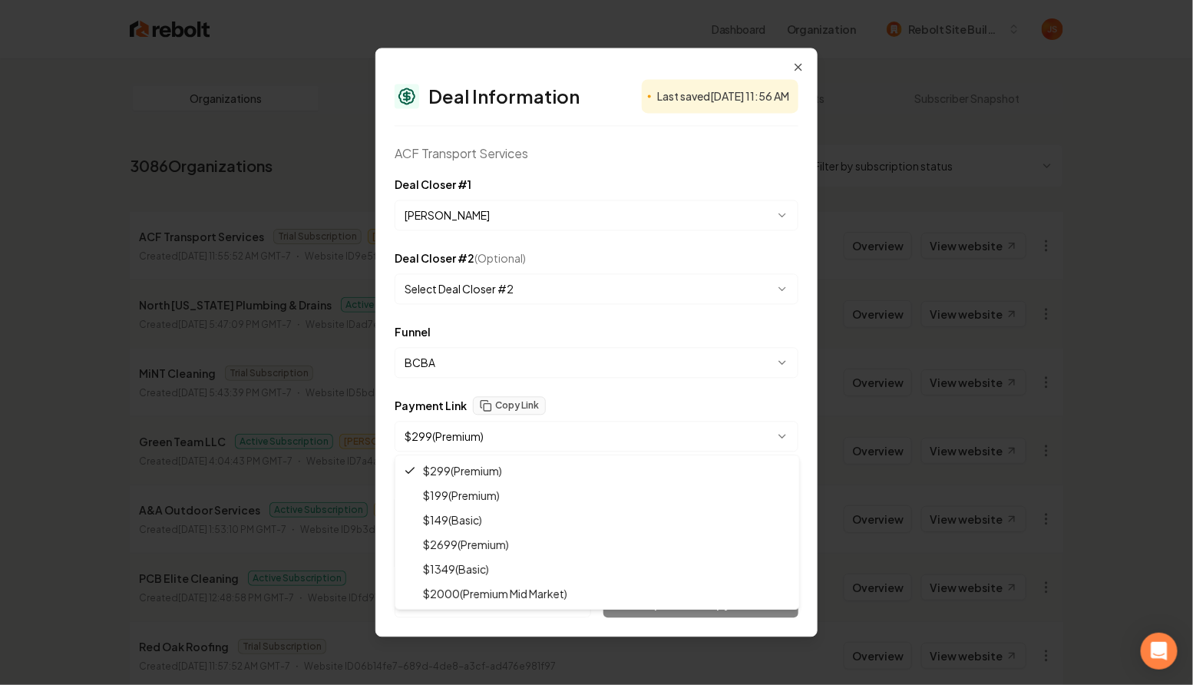
select select "**********"
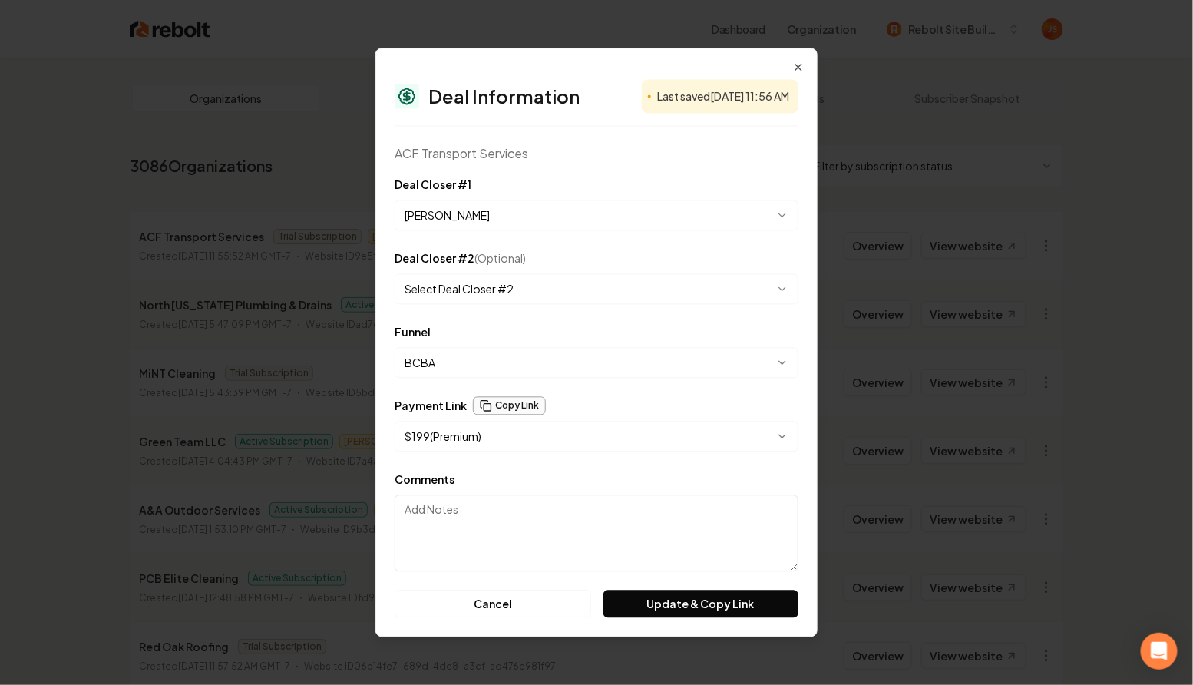
click at [518, 409] on button "Copy Link" at bounding box center [509, 406] width 73 height 18
